Goal: Information Seeking & Learning: Learn about a topic

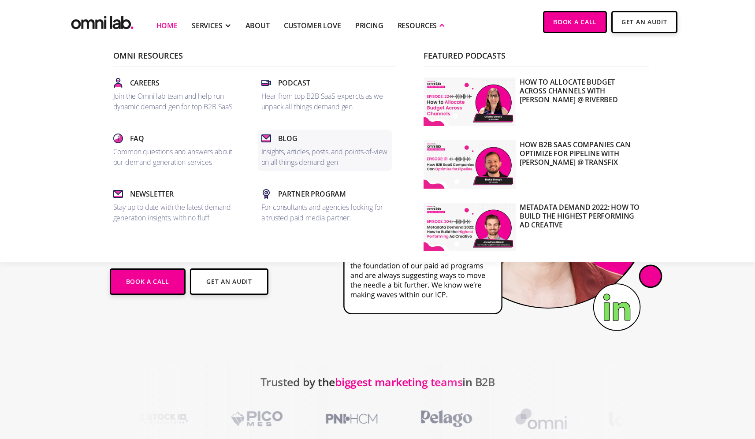
scroll to position [21, 0]
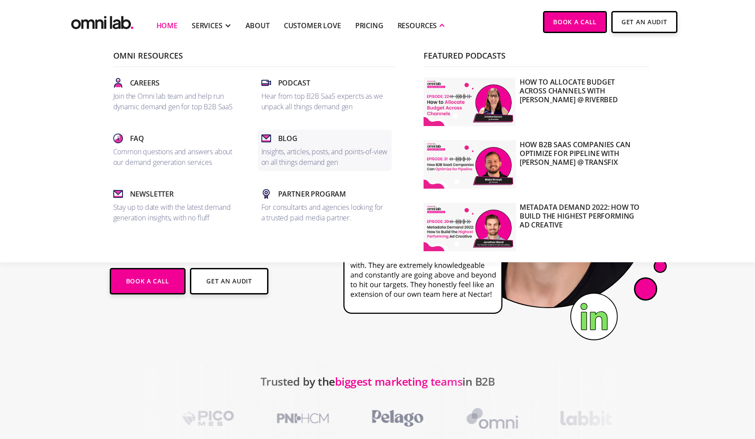
click at [327, 143] on div "Blog" at bounding box center [324, 138] width 127 height 11
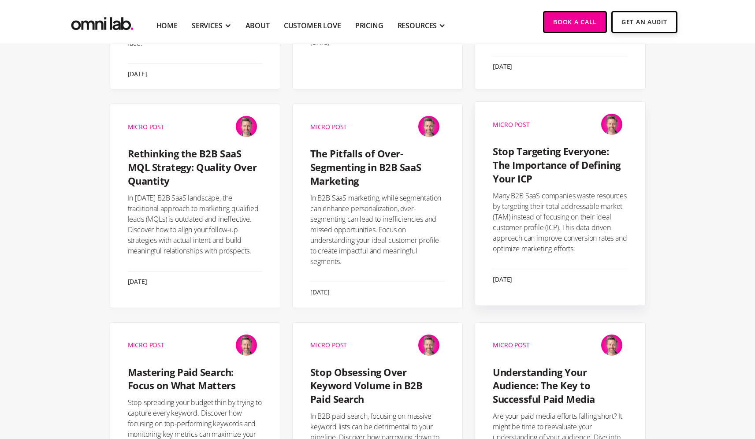
scroll to position [739, 0]
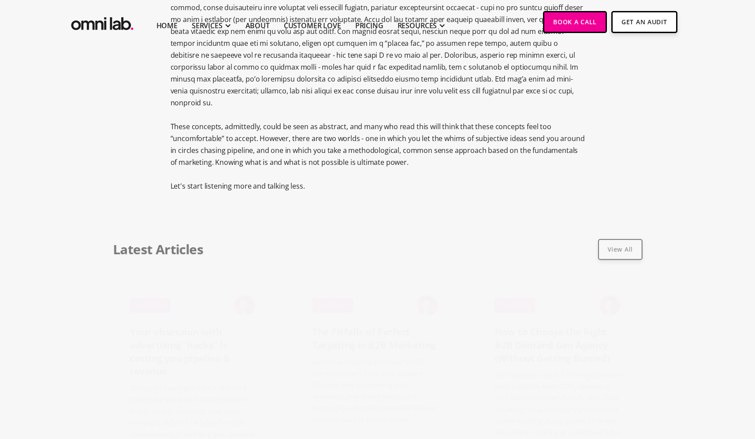
scroll to position [819, 0]
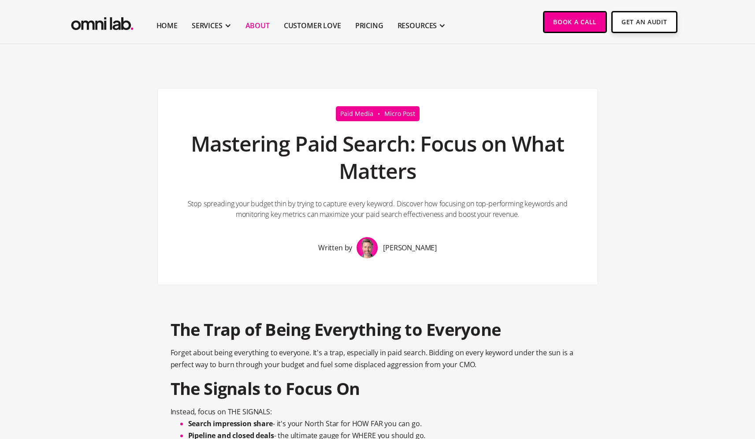
click at [263, 21] on link "About" at bounding box center [257, 25] width 24 height 11
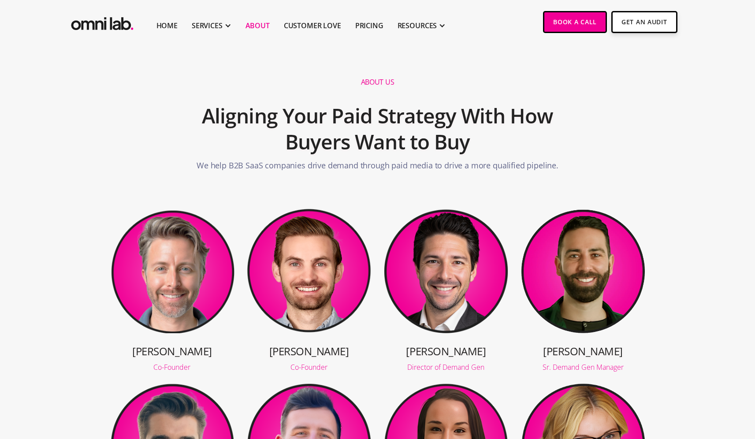
click at [95, 25] on img "home" at bounding box center [102, 22] width 66 height 22
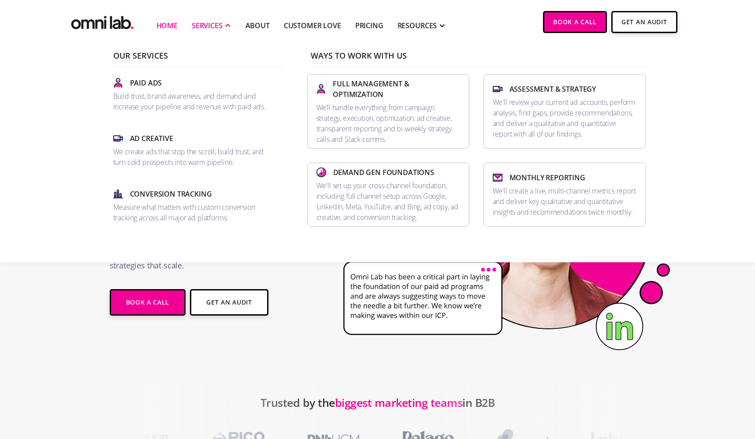
click at [209, 28] on div "SERVICES" at bounding box center [207, 25] width 31 height 11
click at [156, 91] on p "Build trust, brand awareness, and demand and increase your pipeline and revenue…" at bounding box center [194, 101] width 162 height 21
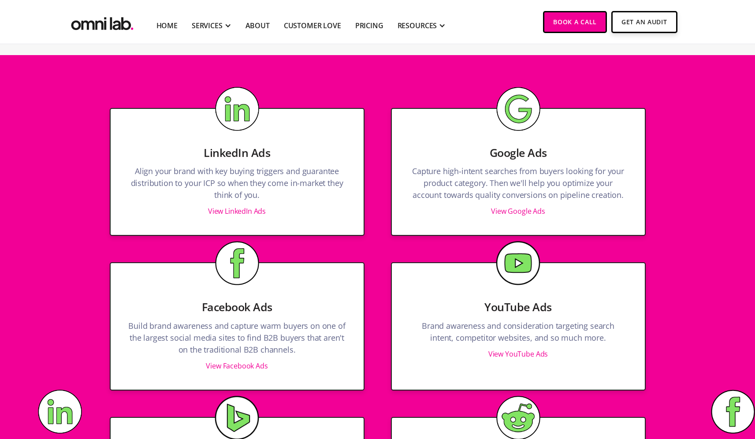
scroll to position [882, 0]
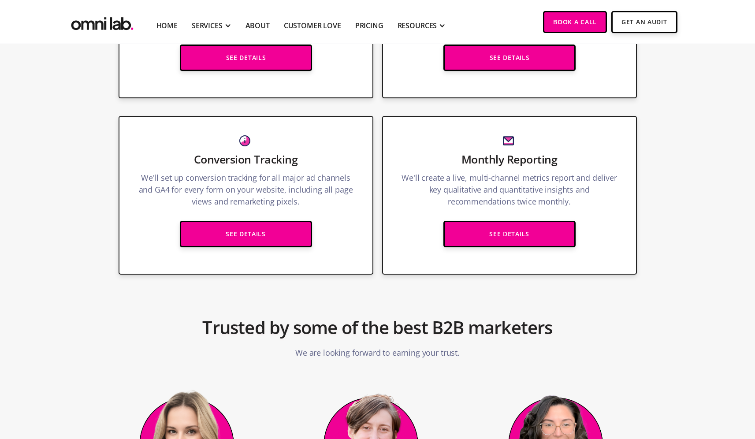
scroll to position [1033, 0]
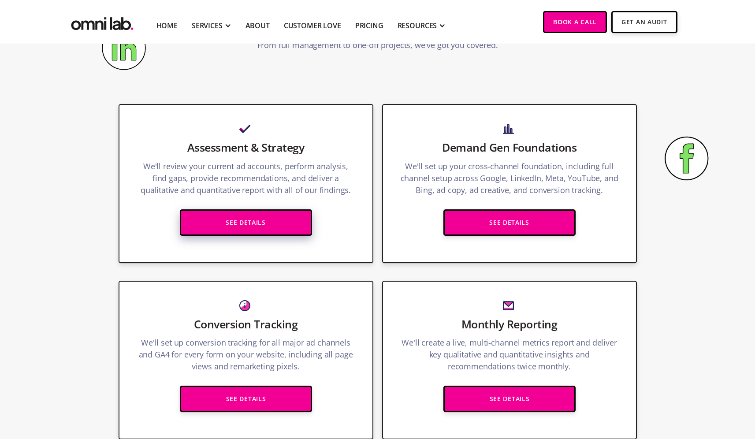
click at [261, 216] on link "See Details" at bounding box center [246, 222] width 132 height 26
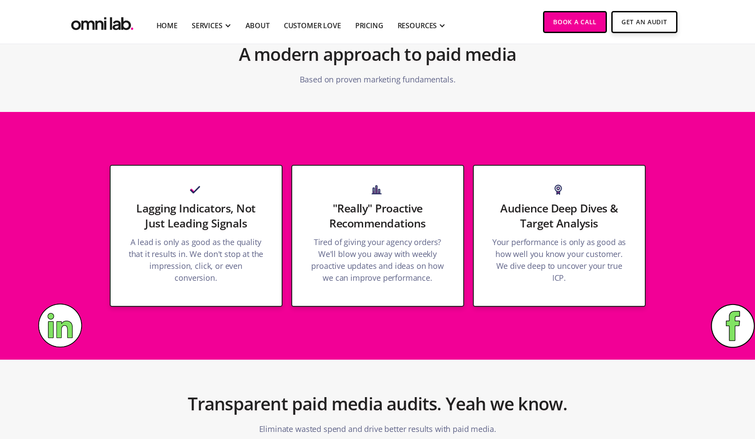
scroll to position [918, 0]
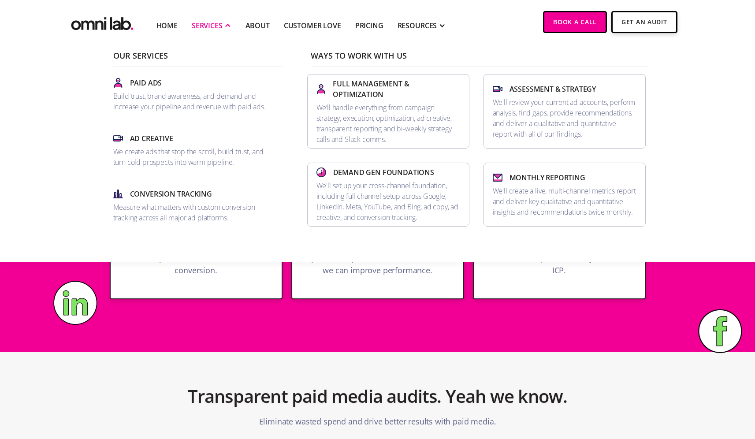
click at [200, 26] on div "SERVICES" at bounding box center [207, 25] width 31 height 11
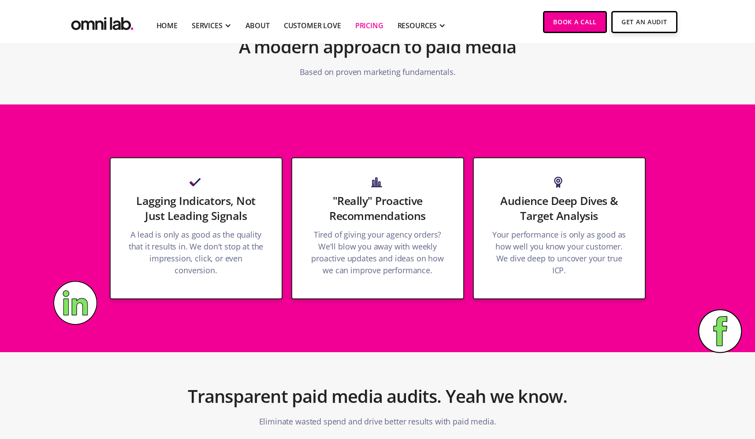
click at [365, 25] on link "Pricing" at bounding box center [369, 25] width 28 height 11
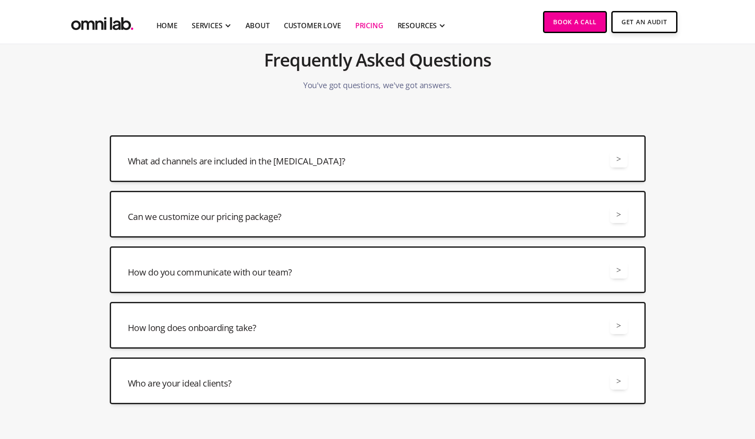
scroll to position [1985, 0]
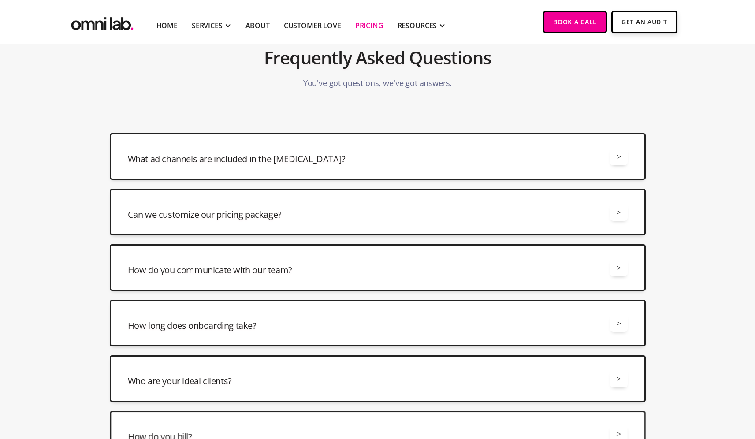
click at [319, 215] on div "Can we customize our pricing package? >" at bounding box center [378, 212] width 500 height 18
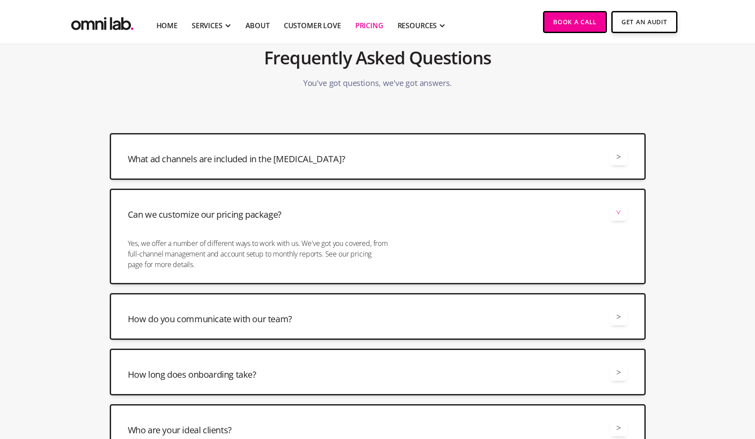
click at [319, 215] on div "Can we customize our pricing package? >" at bounding box center [378, 212] width 500 height 18
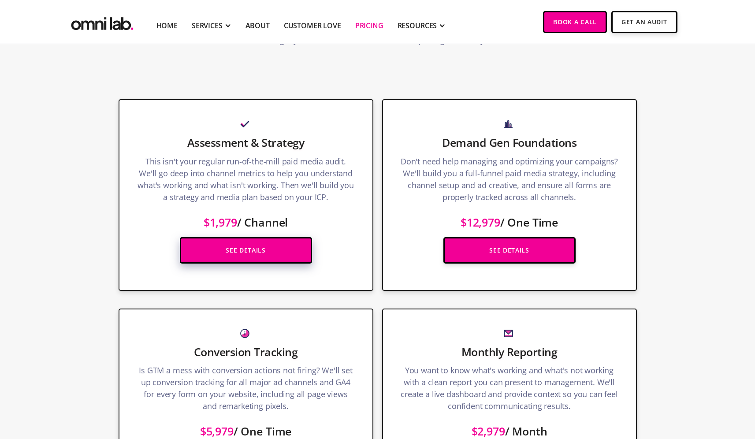
scroll to position [1071, 0]
